Goal: Information Seeking & Learning: Learn about a topic

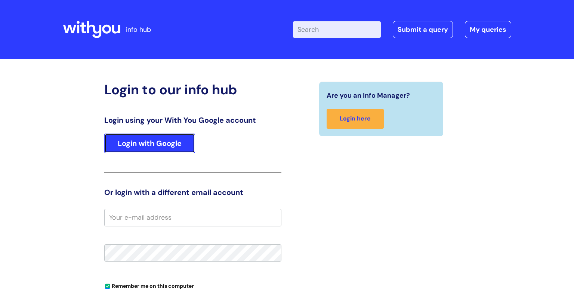
click at [138, 139] on link "Login with Google" at bounding box center [149, 142] width 91 height 19
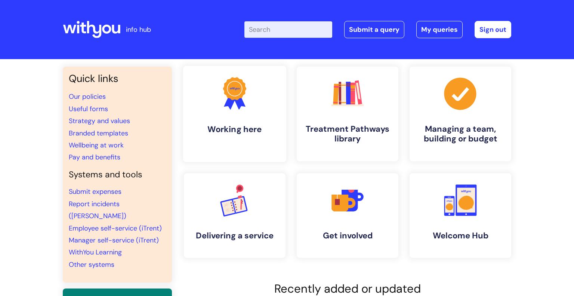
click at [234, 130] on h4 "Working here" at bounding box center [234, 129] width 91 height 10
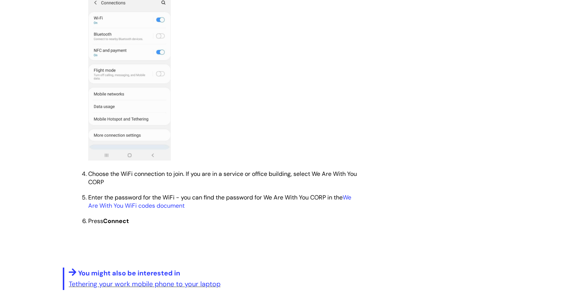
scroll to position [537, 0]
